Goal: Task Accomplishment & Management: Complete application form

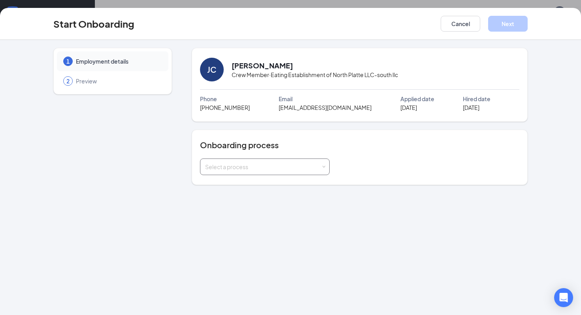
click at [280, 166] on div "Select a process" at bounding box center [263, 167] width 116 height 8
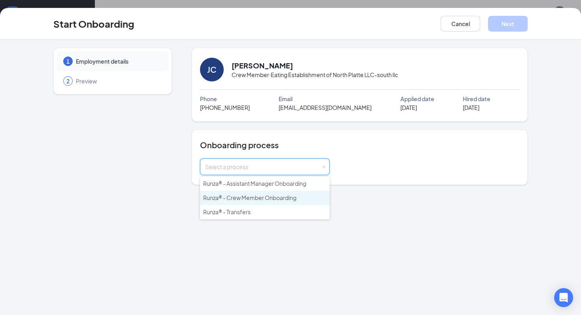
click at [257, 197] on span "Runza® - Crew Member Onboarding" at bounding box center [249, 197] width 93 height 7
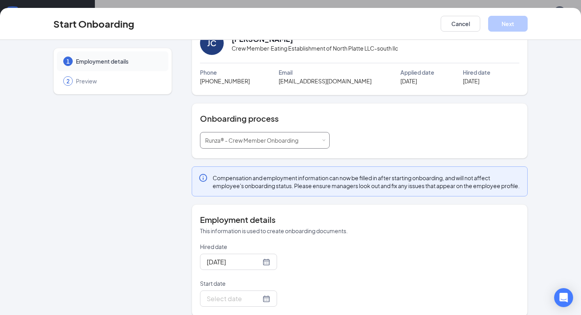
scroll to position [44, 0]
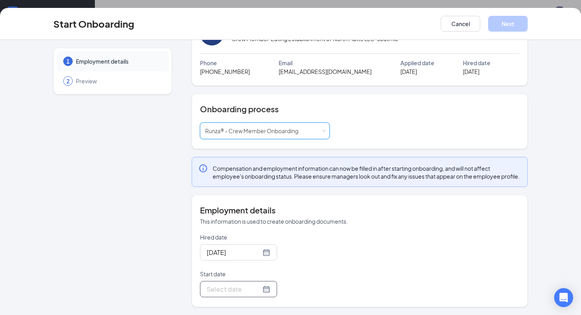
click at [257, 289] on div at bounding box center [239, 289] width 64 height 10
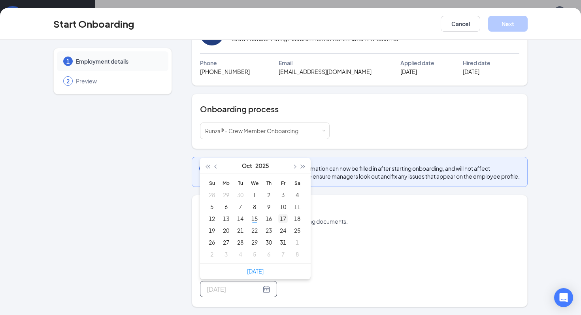
type input "[DATE]"
click at [279, 219] on div "17" at bounding box center [282, 218] width 9 height 9
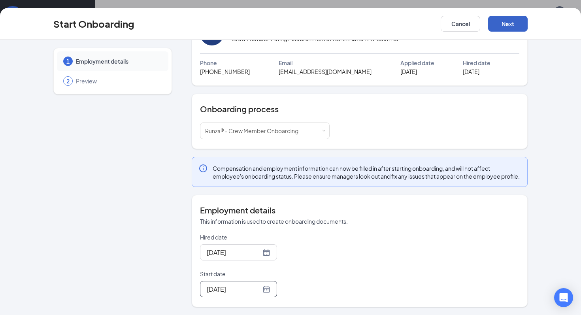
click at [515, 22] on button "Next" at bounding box center [508, 24] width 40 height 16
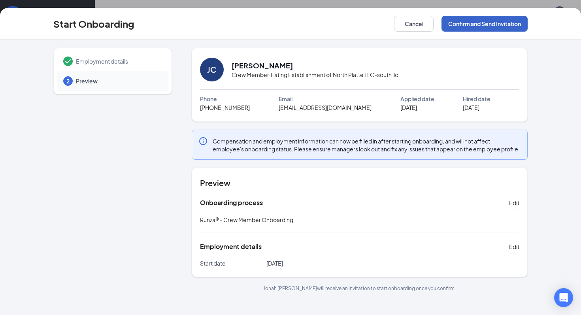
click at [490, 24] on button "Confirm and Send Invitation" at bounding box center [484, 24] width 86 height 16
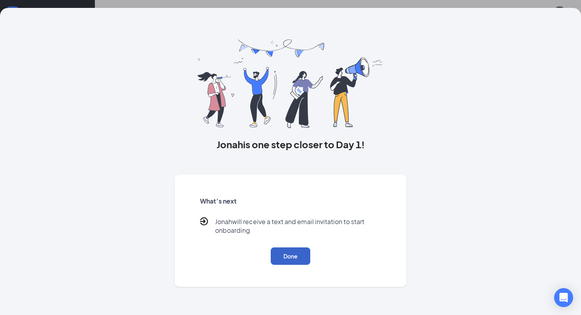
click at [287, 259] on button "Done" at bounding box center [291, 255] width 40 height 17
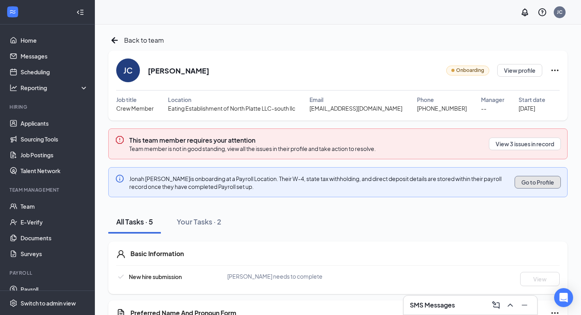
click at [524, 184] on button "Go to Profile" at bounding box center [537, 182] width 46 height 13
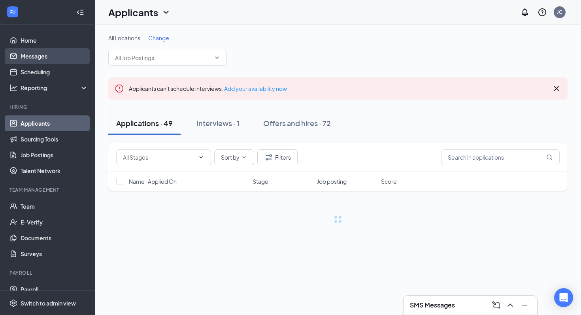
click at [74, 56] on link "Messages" at bounding box center [55, 56] width 68 height 16
